Goal: Find specific page/section: Find specific page/section

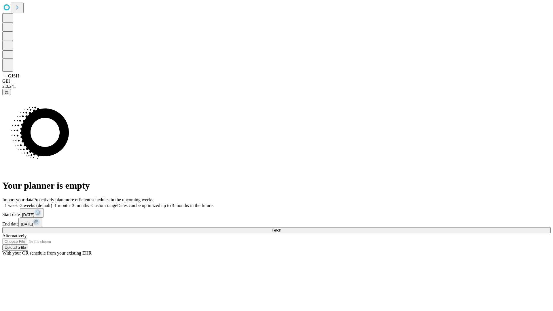
click at [281, 228] on span "Fetch" at bounding box center [277, 230] width 10 height 4
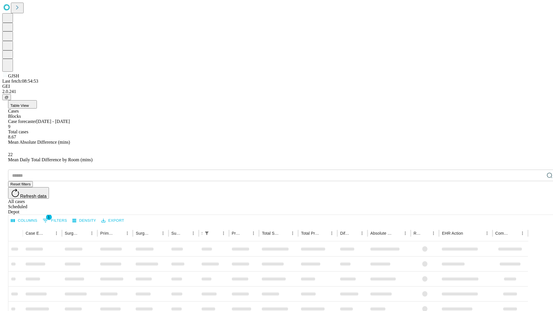
click at [538, 209] on div "Depot" at bounding box center [282, 211] width 549 height 5
